Goal: Task Accomplishment & Management: Manage account settings

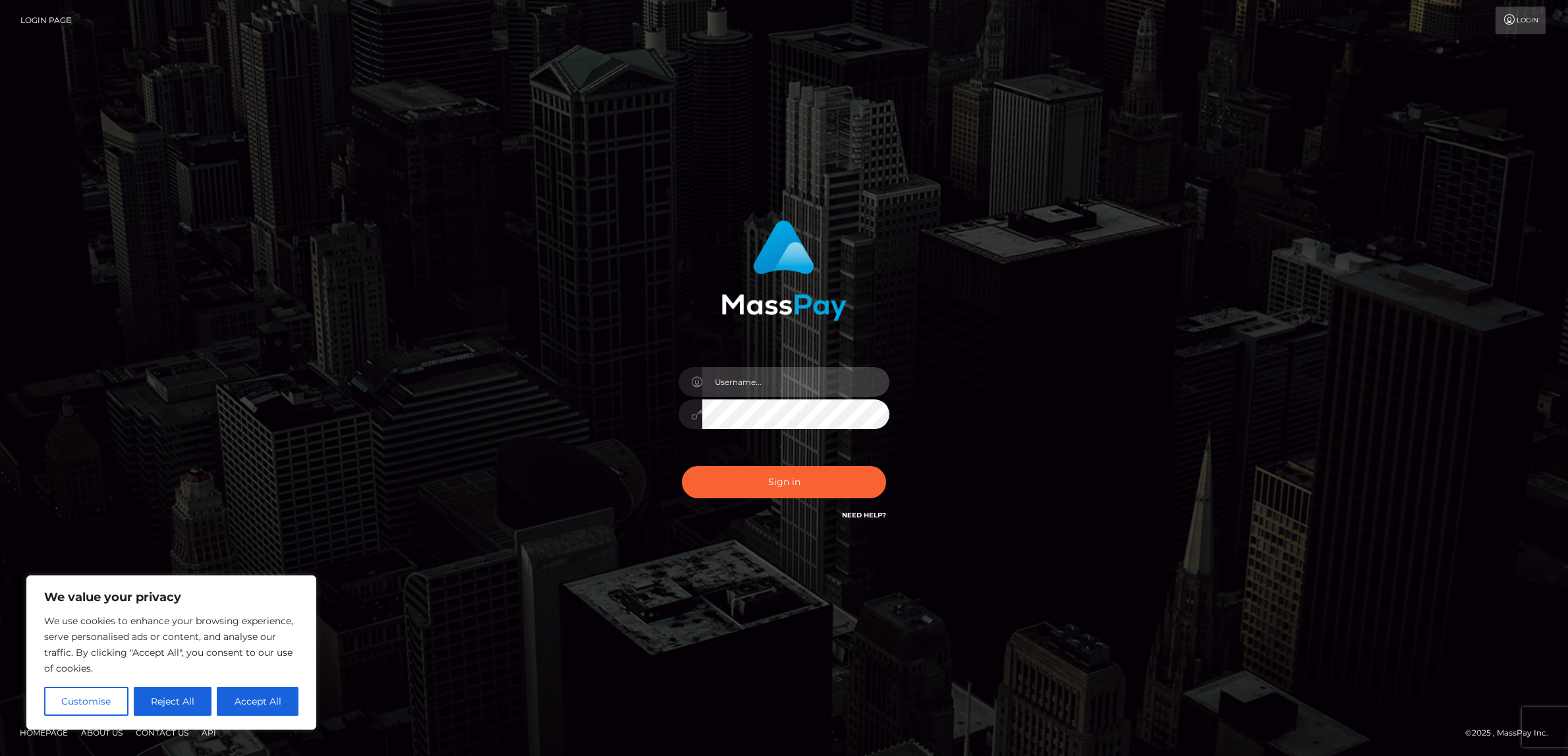
type input "alexism"
click at [757, 491] on button "Sign in" at bounding box center [784, 481] width 204 height 32
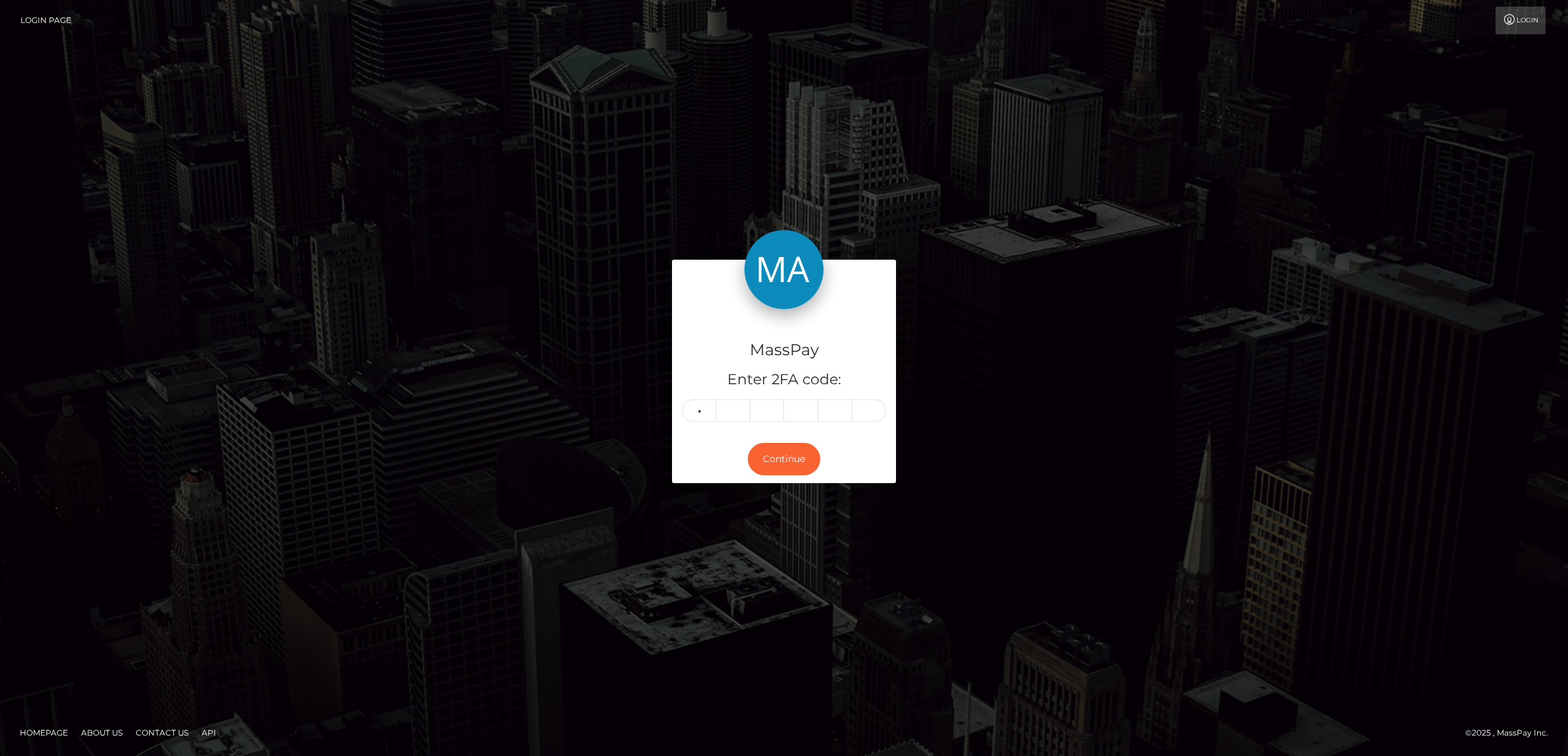
type input "1"
type input "2"
type input "8"
type input "6"
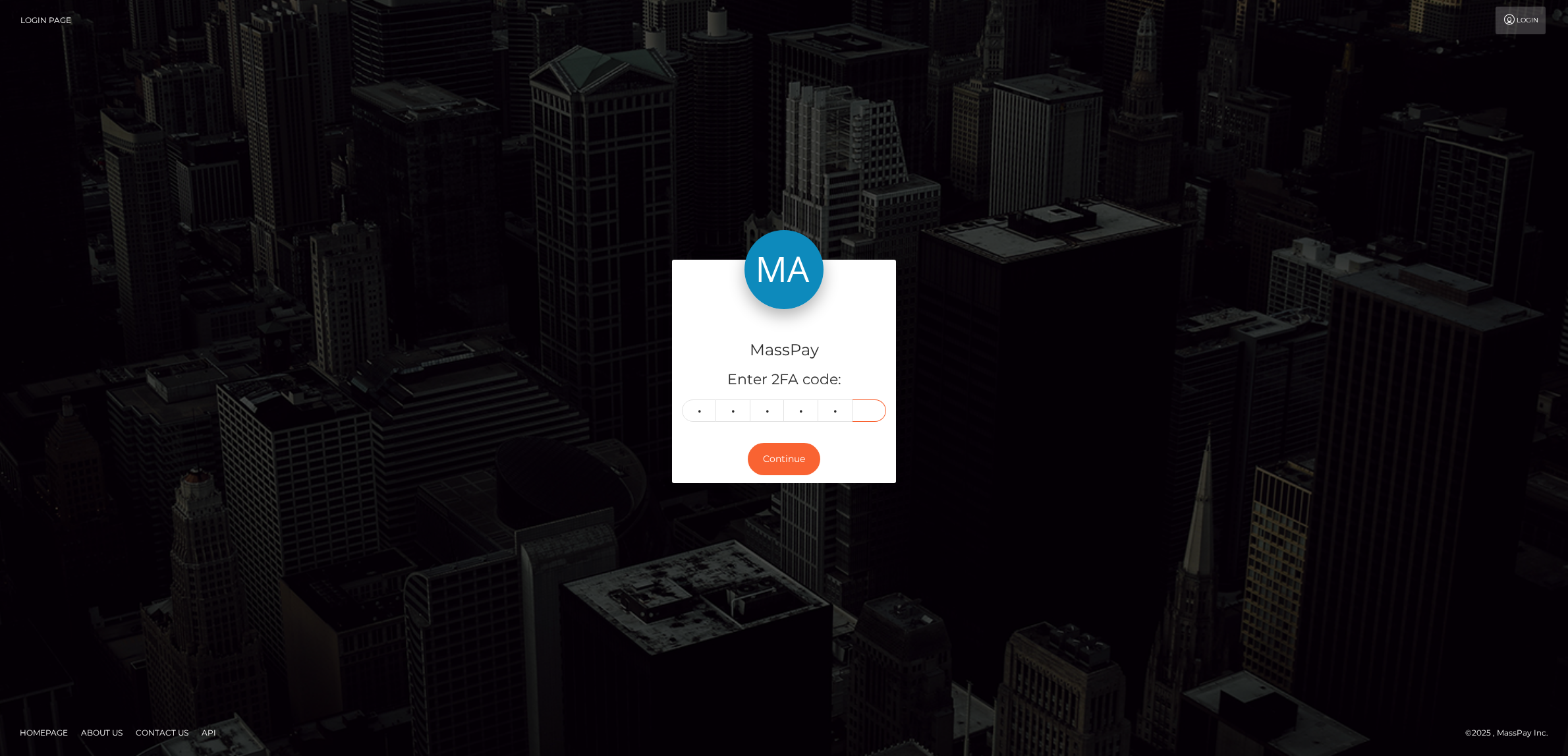
type input "6"
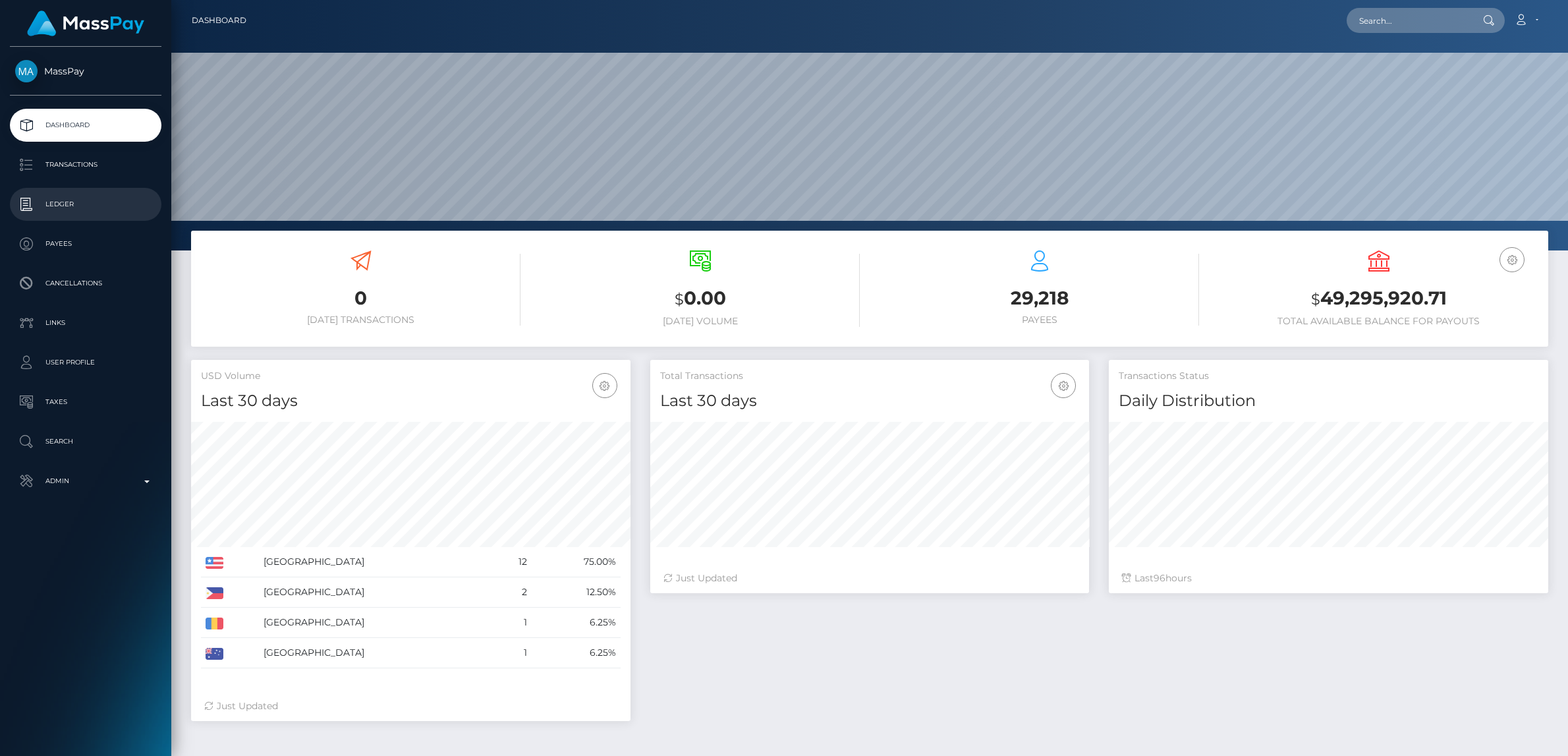
scroll to position [233, 439]
click at [69, 167] on p "Transactions" at bounding box center [85, 165] width 141 height 20
click at [79, 483] on p "Admin" at bounding box center [85, 481] width 141 height 20
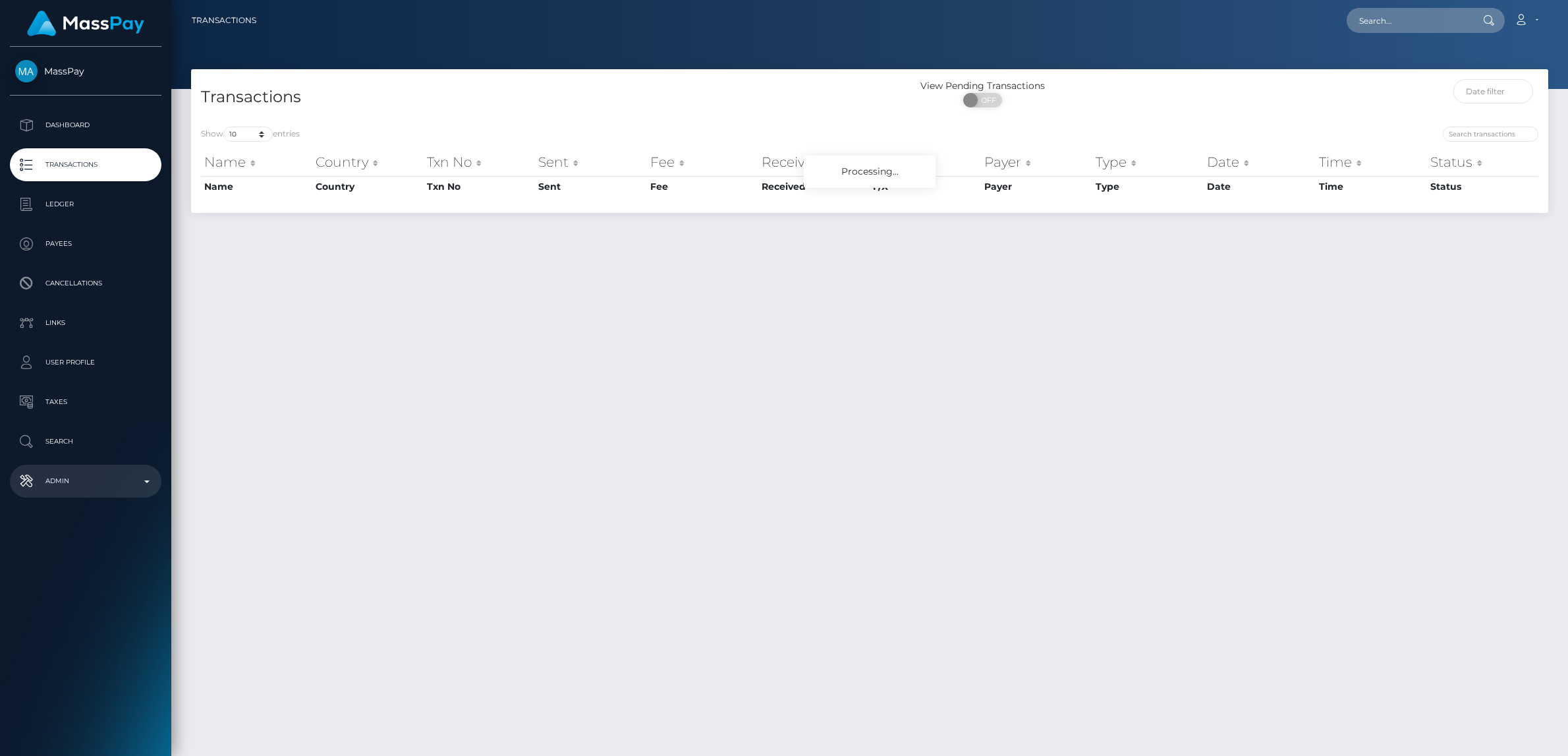
click at [77, 486] on p "Admin" at bounding box center [85, 481] width 141 height 20
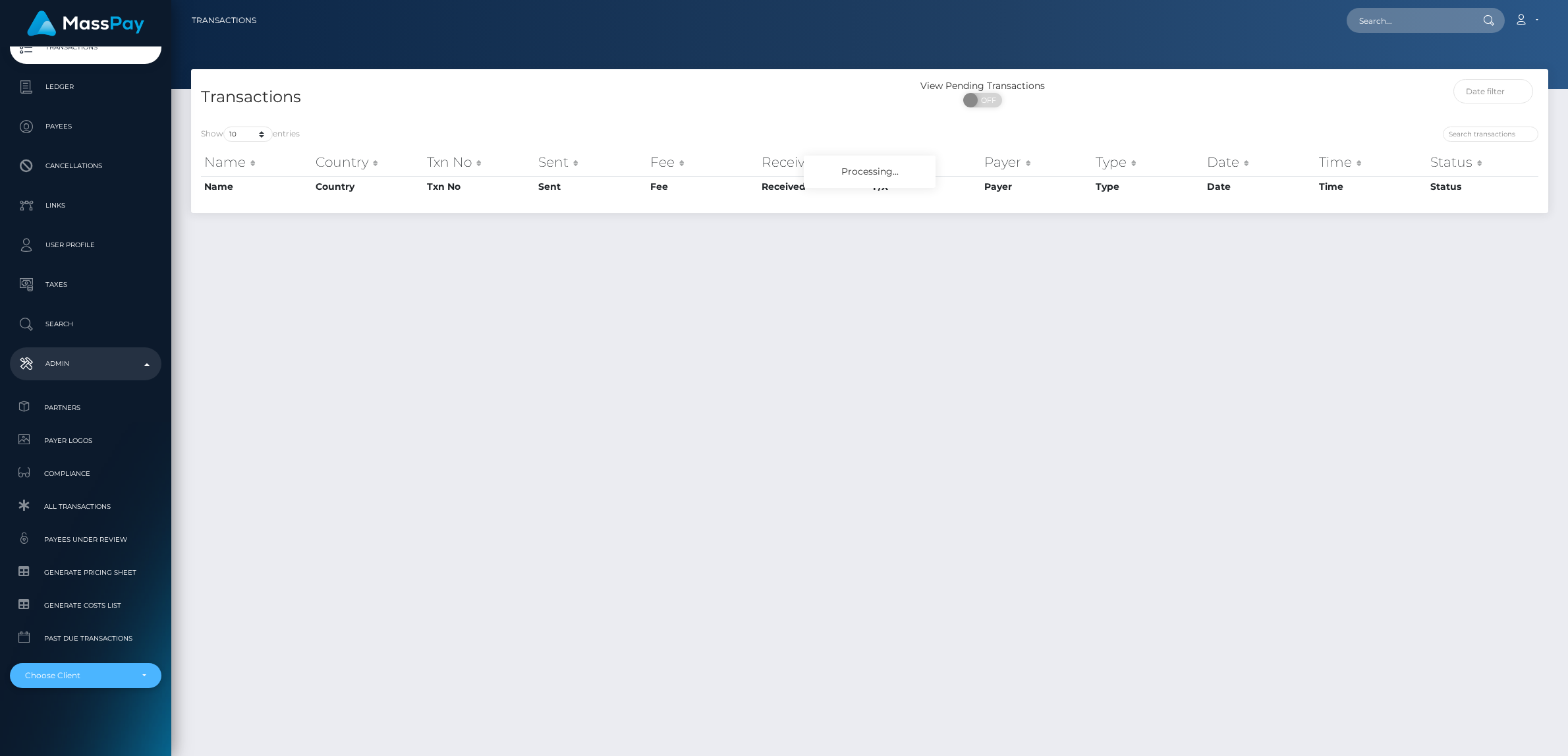
click at [87, 674] on div "Choose Client" at bounding box center [77, 675] width 106 height 11
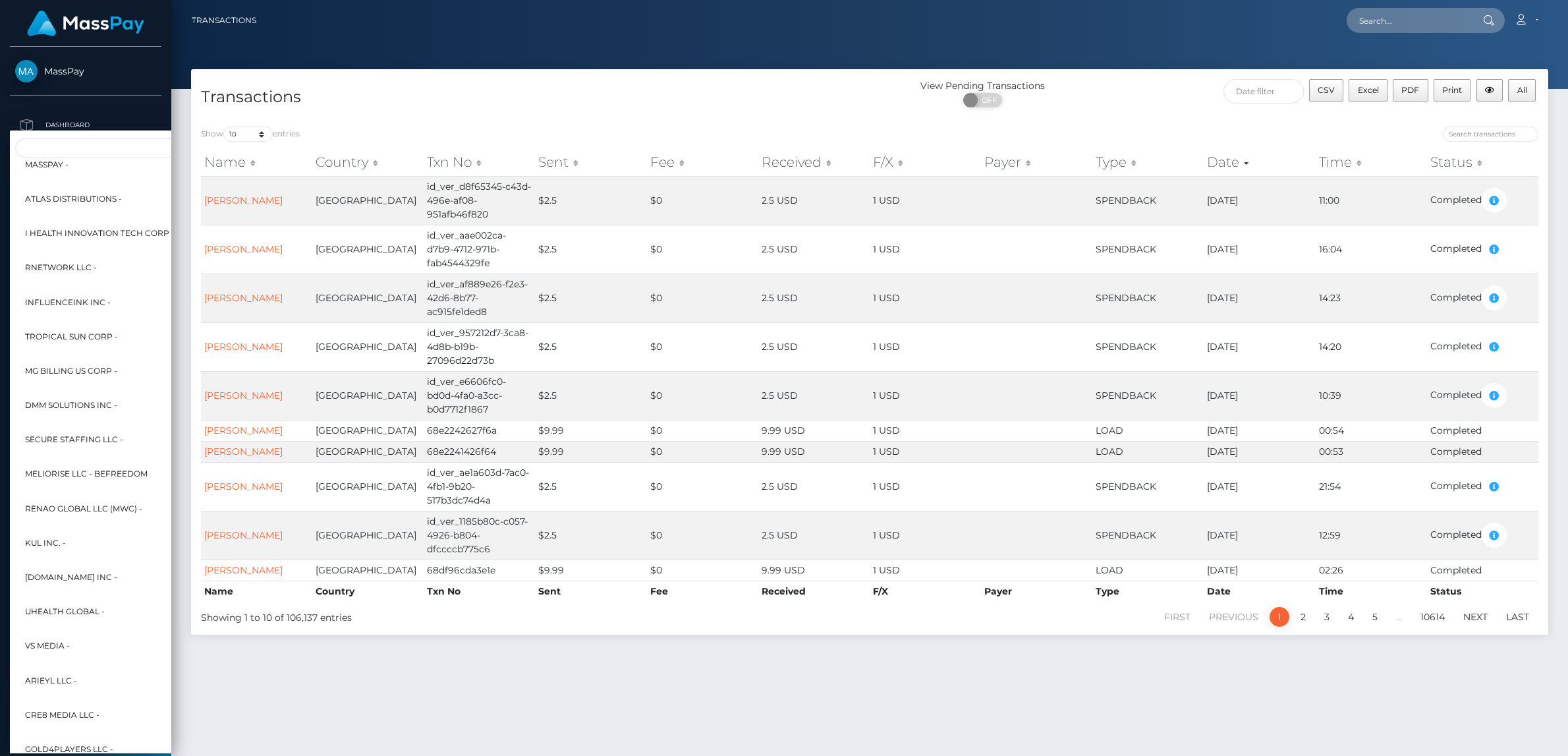
scroll to position [0, 0]
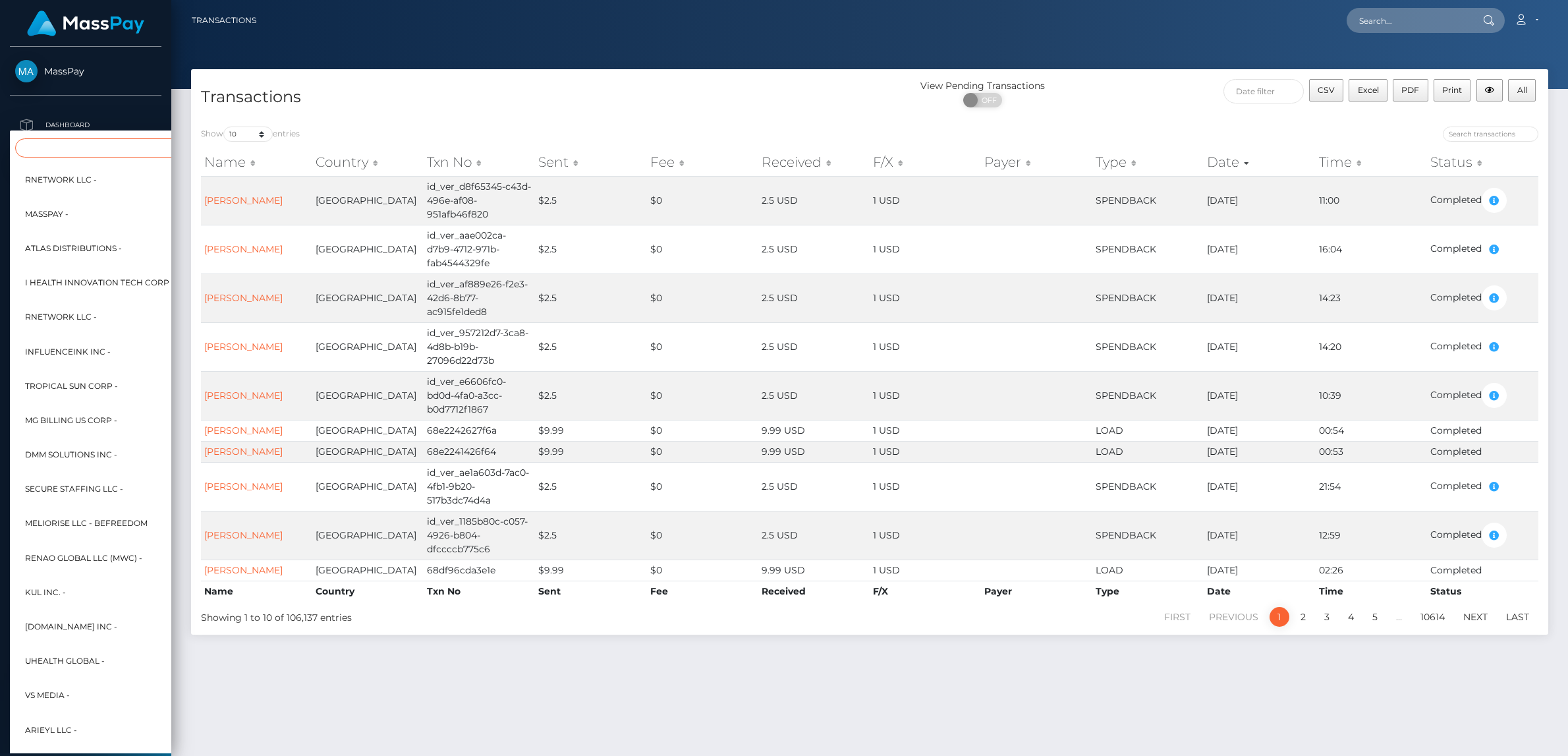
click at [58, 146] on input "Search" at bounding box center [160, 148] width 290 height 19
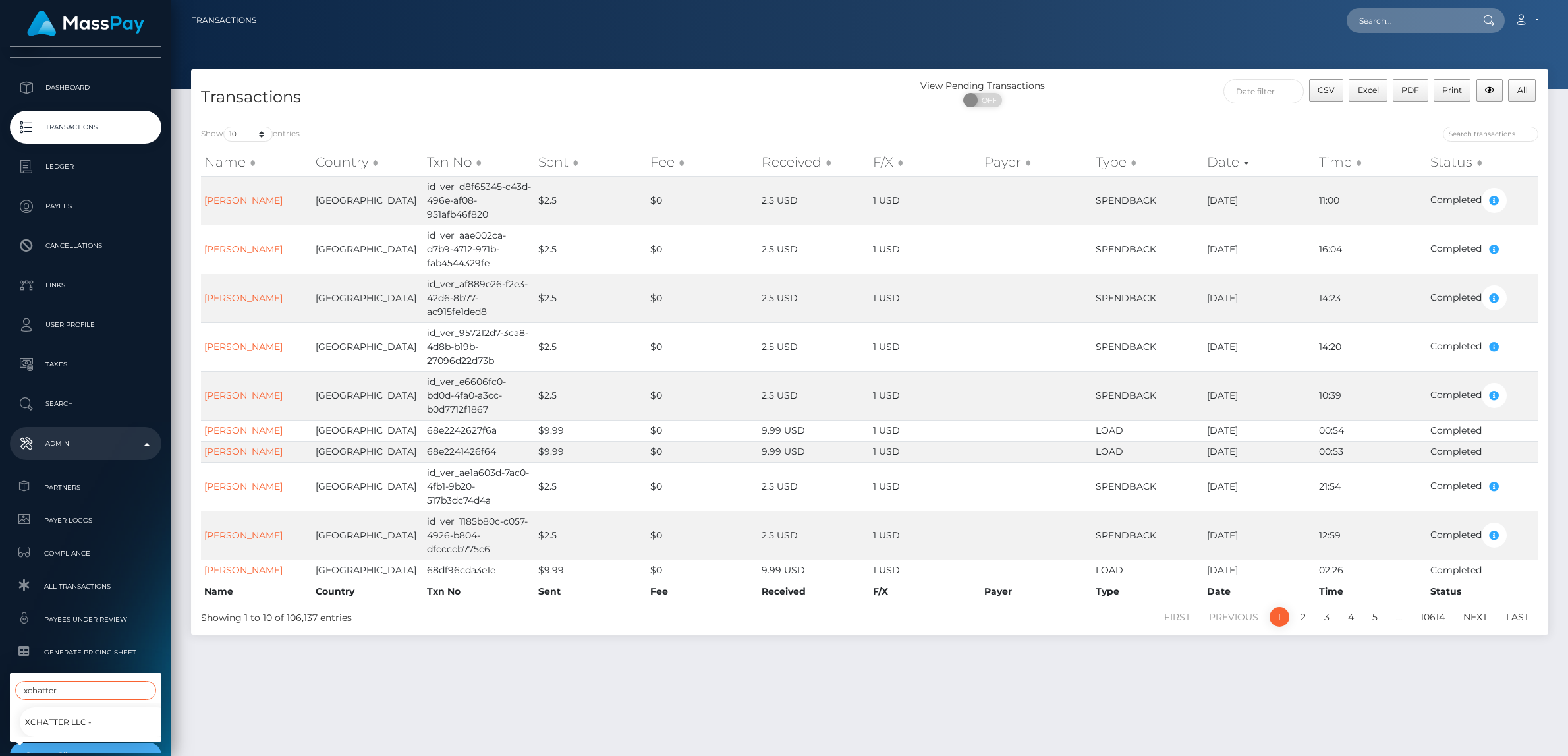
scroll to position [77, 0]
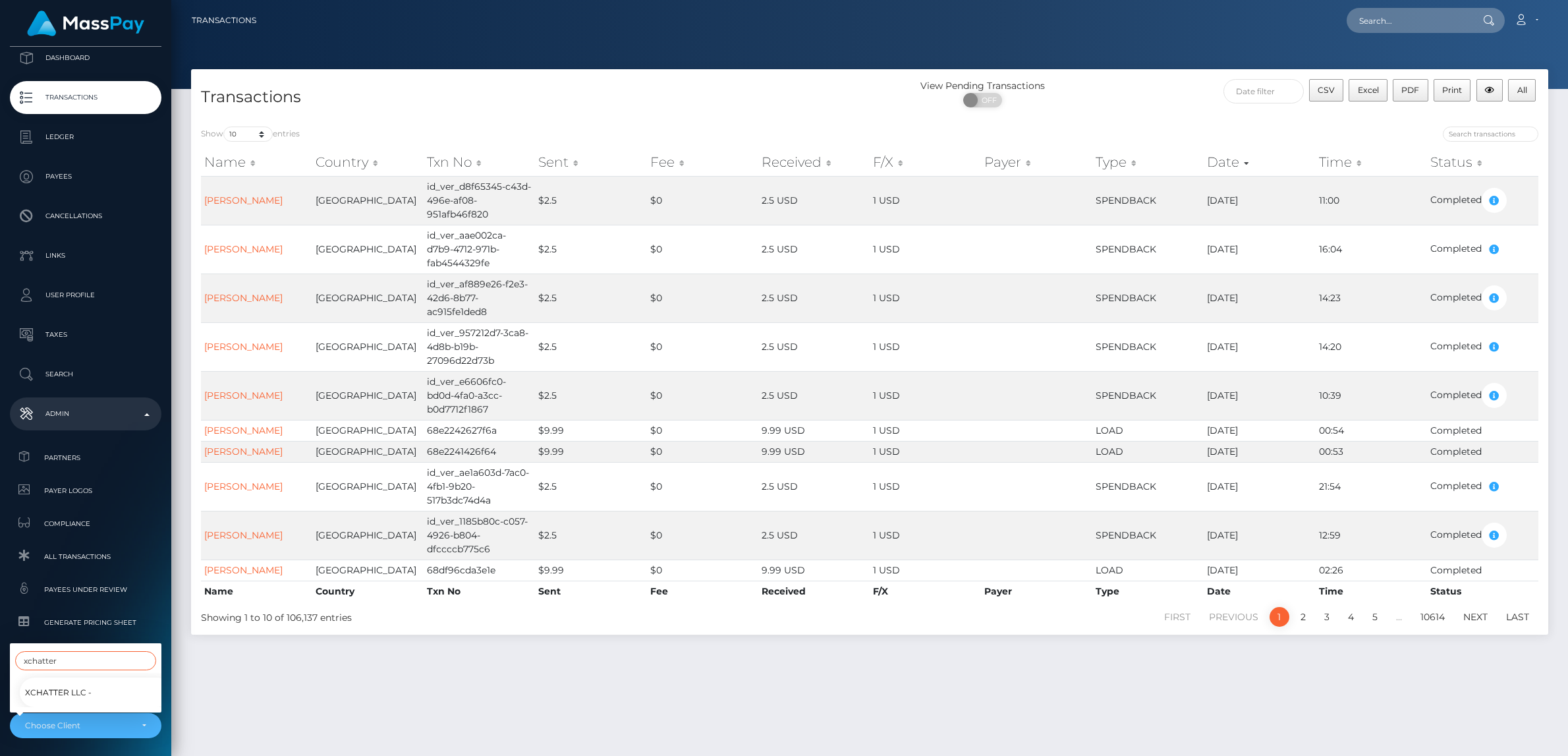
type input "xchatter"
click at [57, 682] on link "XChatter LLC -" at bounding box center [96, 692] width 152 height 30
select select "325"
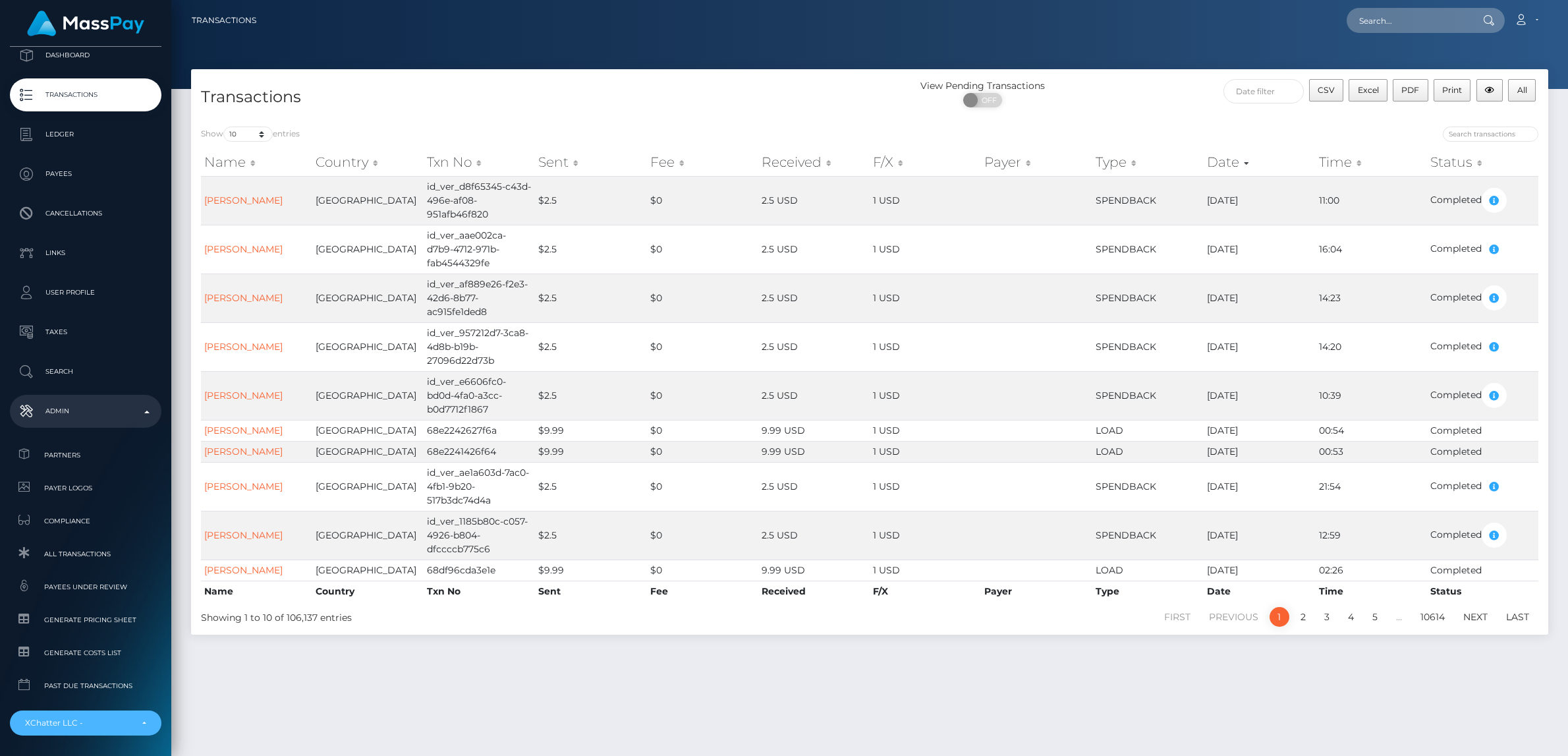
scroll to position [63, 0]
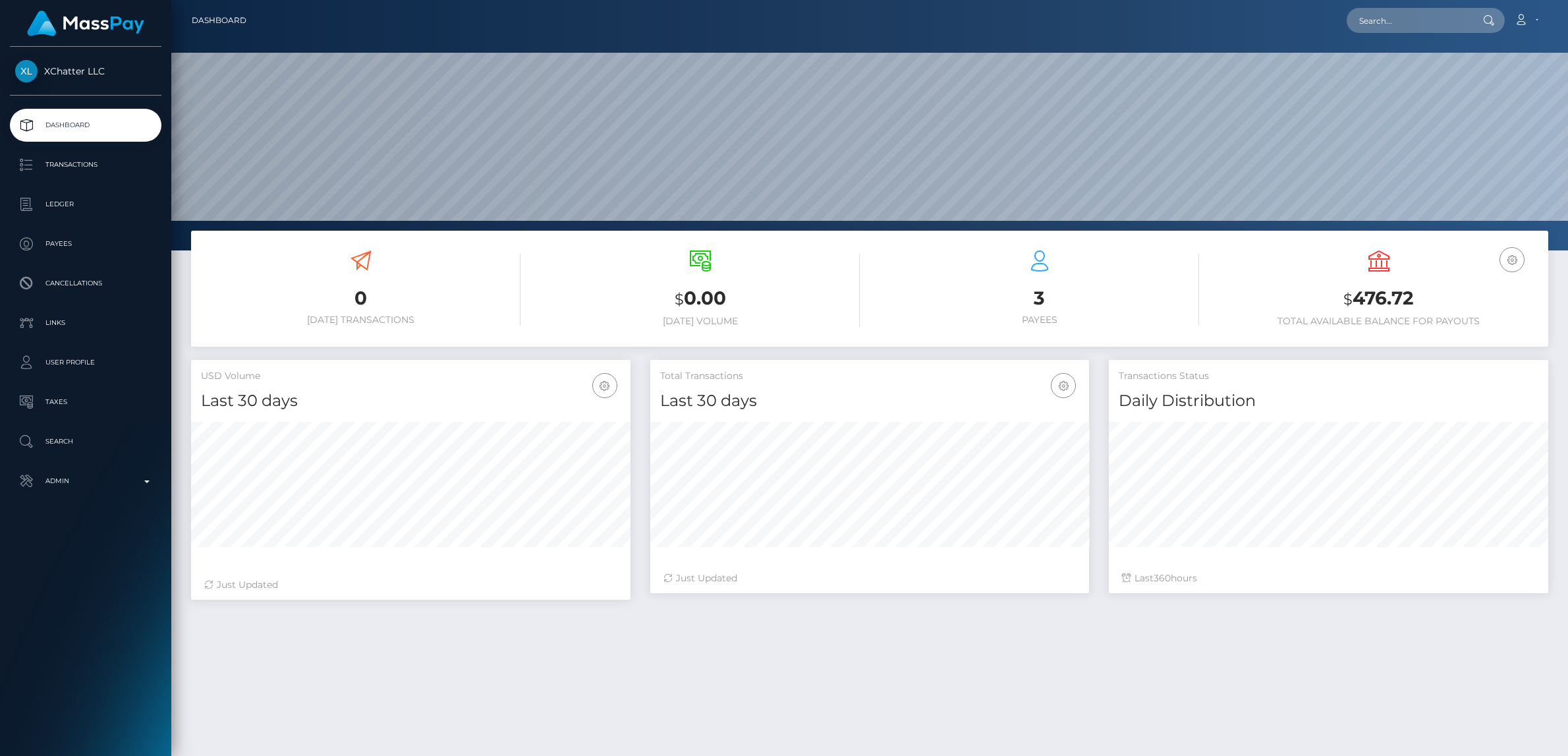
scroll to position [233, 439]
click at [609, 388] on icon "button" at bounding box center [605, 385] width 16 height 16
click at [565, 476] on link "Last 90 days" at bounding box center [564, 476] width 106 height 24
click at [69, 160] on p "Transactions" at bounding box center [85, 165] width 141 height 20
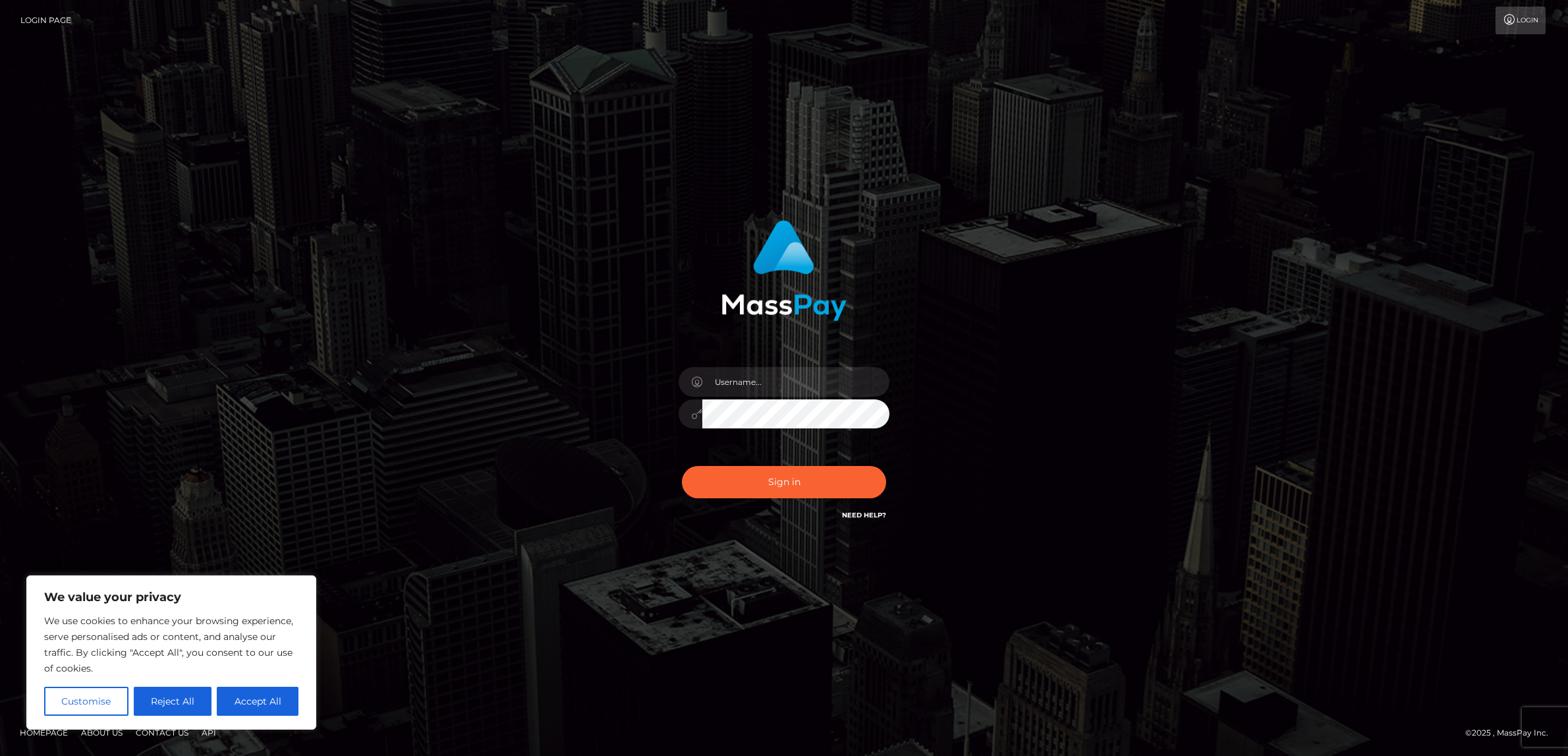
type input "alexism"
